Goal: Task Accomplishment & Management: Manage account settings

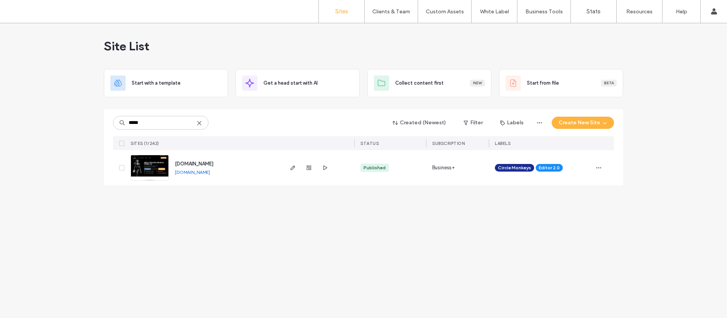
type input "*****"
click at [279, 168] on div "[DOMAIN_NAME] [DOMAIN_NAME]" at bounding box center [225, 167] width 113 height 35
click at [290, 165] on icon "button" at bounding box center [293, 168] width 6 height 6
